Goal: Information Seeking & Learning: Learn about a topic

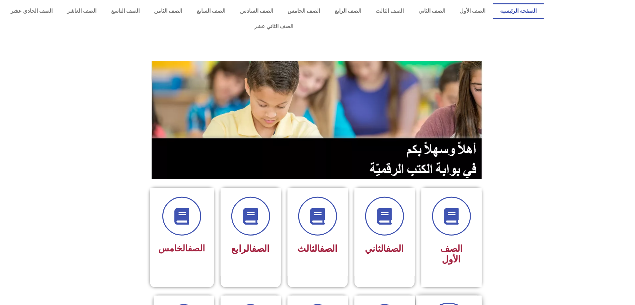
scroll to position [50, 0]
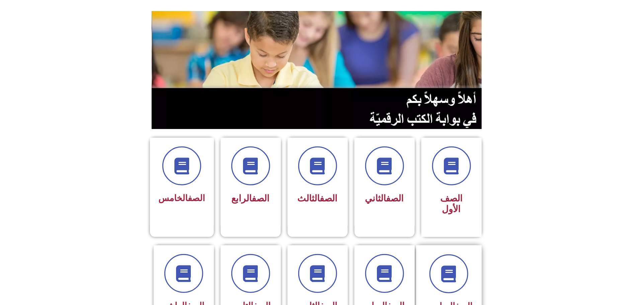
click at [457, 301] on link "الصف" at bounding box center [464, 306] width 17 height 10
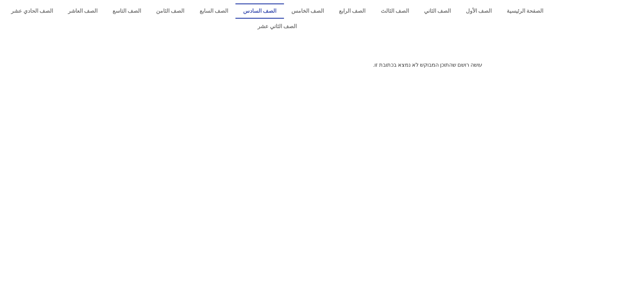
click at [283, 9] on link "الصف السادس" at bounding box center [259, 10] width 48 height 15
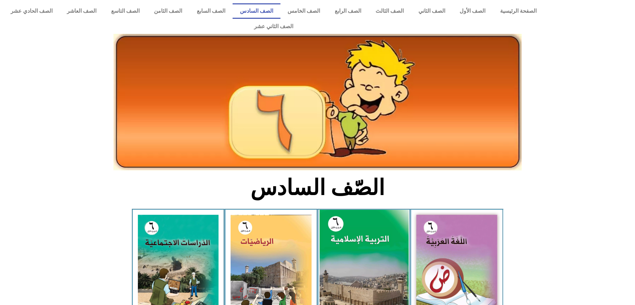
click at [368, 228] on img at bounding box center [364, 265] width 89 height 111
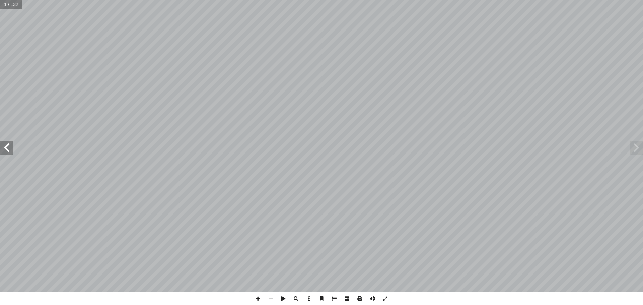
click at [5, 146] on span at bounding box center [6, 147] width 13 height 13
click at [12, 141] on span at bounding box center [6, 147] width 13 height 13
click at [10, 143] on span at bounding box center [6, 147] width 13 height 13
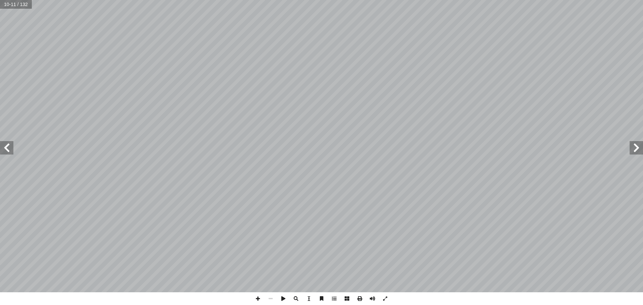
click at [10, 143] on span at bounding box center [6, 147] width 13 height 13
click at [256, 296] on span at bounding box center [258, 298] width 13 height 13
click at [270, 299] on span at bounding box center [270, 298] width 13 height 13
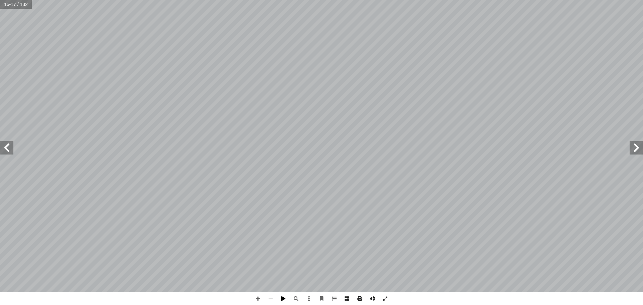
click at [284, 300] on span at bounding box center [283, 298] width 13 height 13
click at [635, 143] on span at bounding box center [636, 147] width 13 height 13
click at [635, 142] on span at bounding box center [636, 147] width 13 height 13
click at [281, 298] on span at bounding box center [283, 298] width 13 height 13
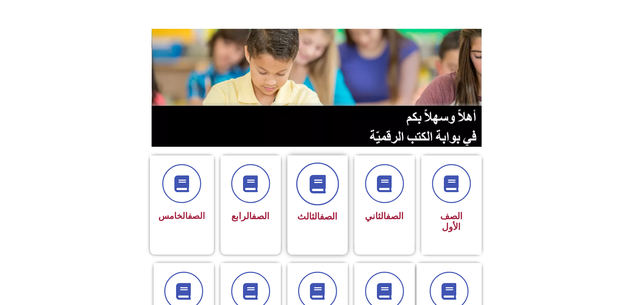
scroll to position [50, 0]
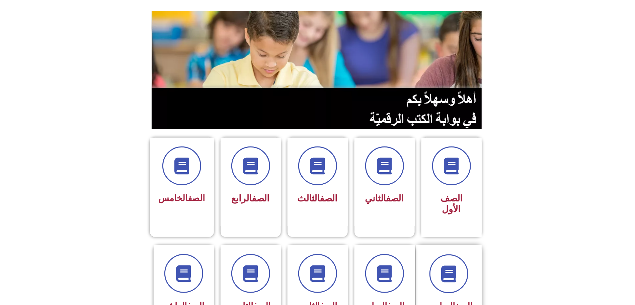
click at [442, 271] on div "الصف السادس" at bounding box center [449, 284] width 48 height 60
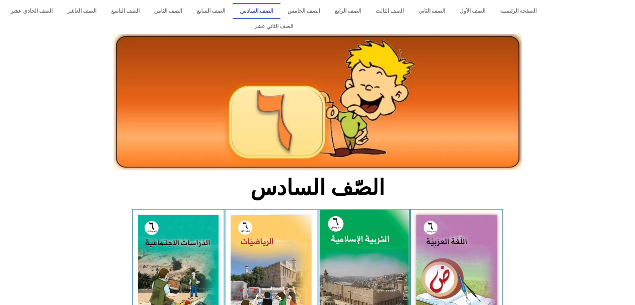
click at [334, 215] on img at bounding box center [364, 265] width 89 height 111
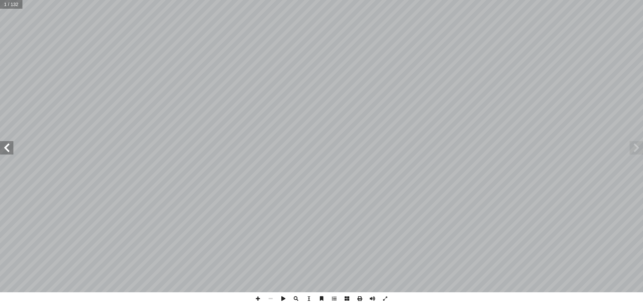
click at [6, 149] on span at bounding box center [6, 147] width 13 height 13
click at [7, 149] on span at bounding box center [6, 147] width 13 height 13
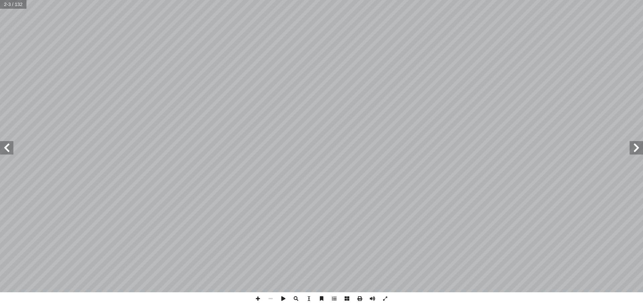
click at [7, 149] on span at bounding box center [6, 147] width 13 height 13
click at [1, 146] on span at bounding box center [6, 147] width 13 height 13
click at [257, 298] on span at bounding box center [258, 298] width 13 height 13
click at [271, 298] on span at bounding box center [270, 298] width 13 height 13
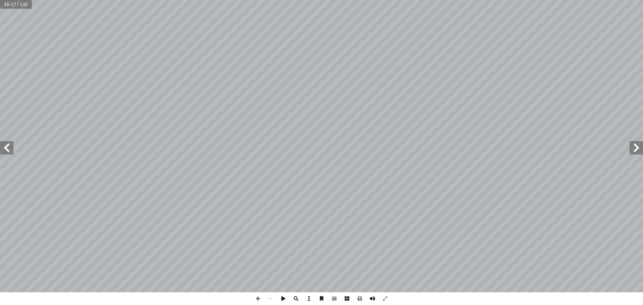
click at [374, 301] on span at bounding box center [372, 298] width 13 height 13
click at [634, 143] on span at bounding box center [636, 147] width 13 height 13
drag, startPoint x: 283, startPoint y: 299, endPoint x: 289, endPoint y: 299, distance: 6.0
click at [285, 299] on span at bounding box center [283, 298] width 13 height 13
click at [285, 298] on span at bounding box center [283, 298] width 13 height 13
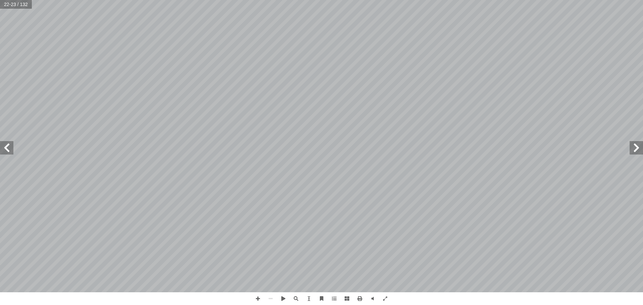
drag, startPoint x: 631, startPoint y: 151, endPoint x: 631, endPoint y: 147, distance: 4.4
click at [631, 151] on span at bounding box center [636, 147] width 13 height 13
click at [631, 147] on span at bounding box center [636, 147] width 13 height 13
click at [632, 147] on span at bounding box center [636, 147] width 13 height 13
click at [633, 147] on span at bounding box center [636, 147] width 13 height 13
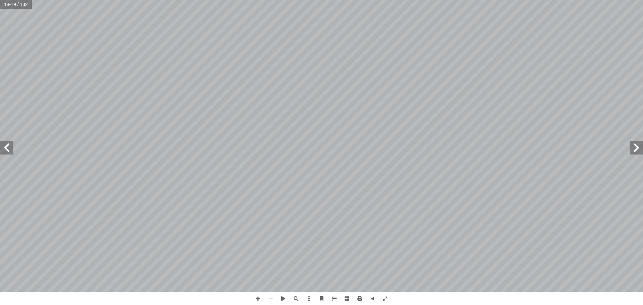
click at [631, 151] on span at bounding box center [636, 147] width 13 height 13
click at [630, 149] on span at bounding box center [636, 147] width 13 height 13
click at [11, 152] on span at bounding box center [6, 147] width 13 height 13
click at [261, 299] on span at bounding box center [258, 298] width 13 height 13
